Goal: Task Accomplishment & Management: Manage account settings

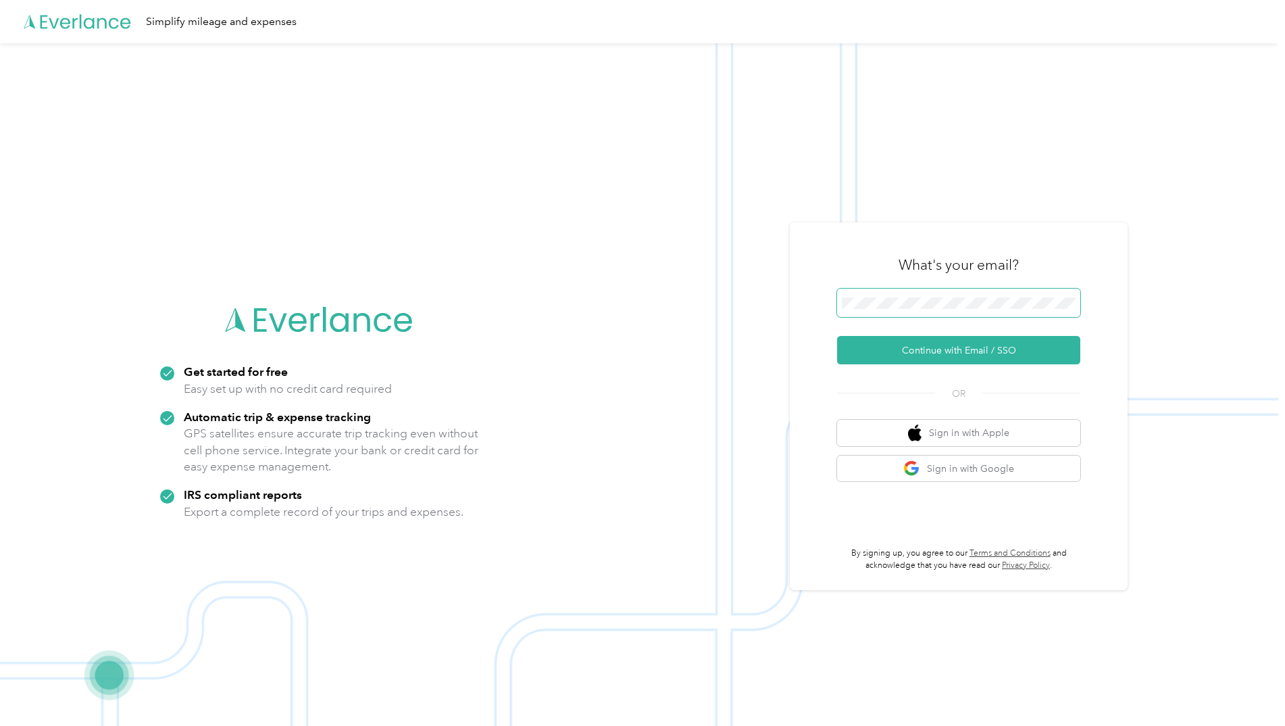
click at [920, 311] on span at bounding box center [958, 302] width 243 height 28
click at [953, 346] on button "Continue with Email / SSO" at bounding box center [958, 350] width 243 height 28
click at [1034, 370] on div "What's your email? Continue with Email / SSO OR Sign in with Apple Sign in with…" at bounding box center [958, 406] width 243 height 330
click at [1038, 357] on button "Continue with Email / SSO" at bounding box center [958, 350] width 243 height 28
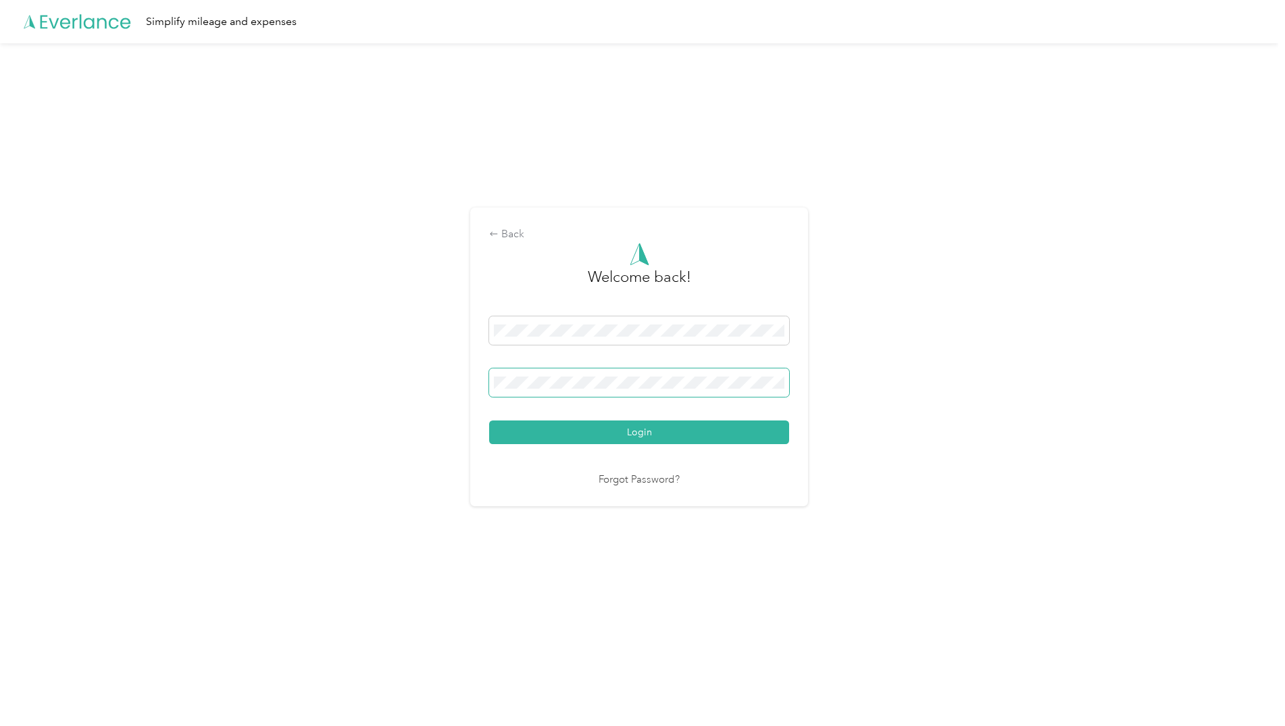
click at [489, 420] on button "Login" at bounding box center [639, 432] width 300 height 24
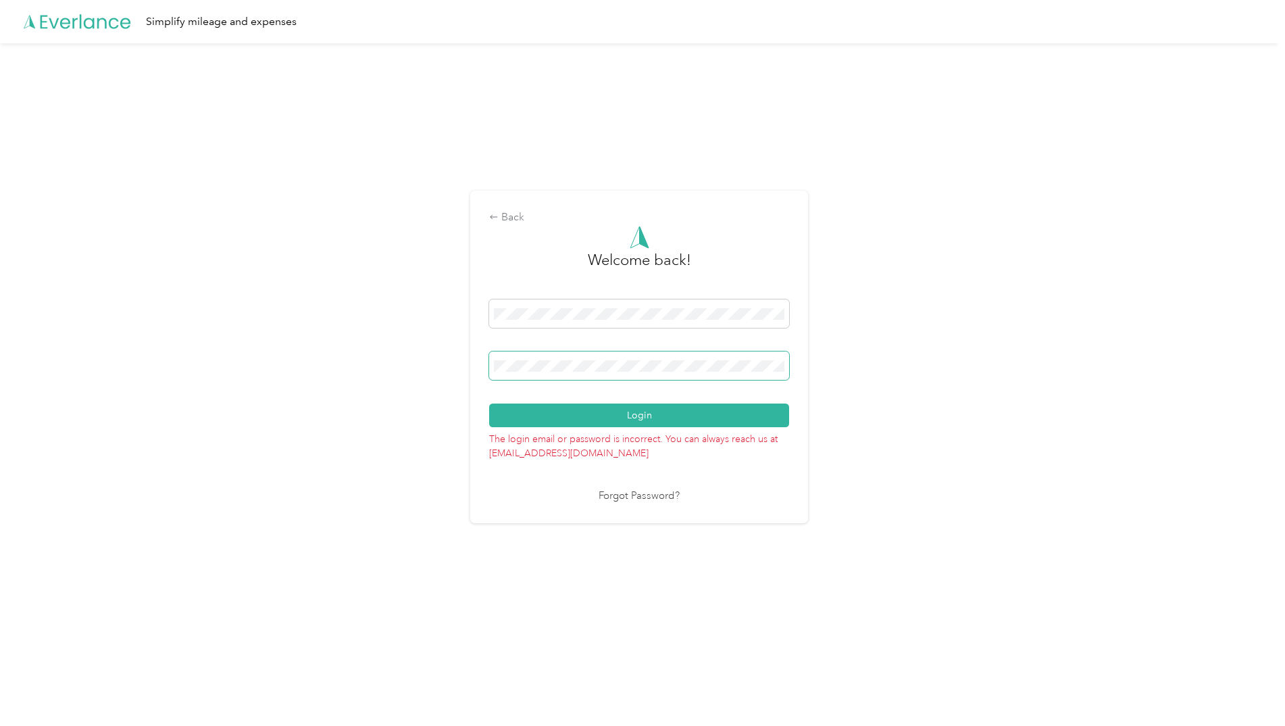
click at [785, 372] on span at bounding box center [639, 365] width 300 height 28
click at [658, 377] on span at bounding box center [639, 365] width 300 height 28
click at [489, 403] on button "Login" at bounding box center [639, 415] width 300 height 24
